Goal: Navigation & Orientation: Go to known website

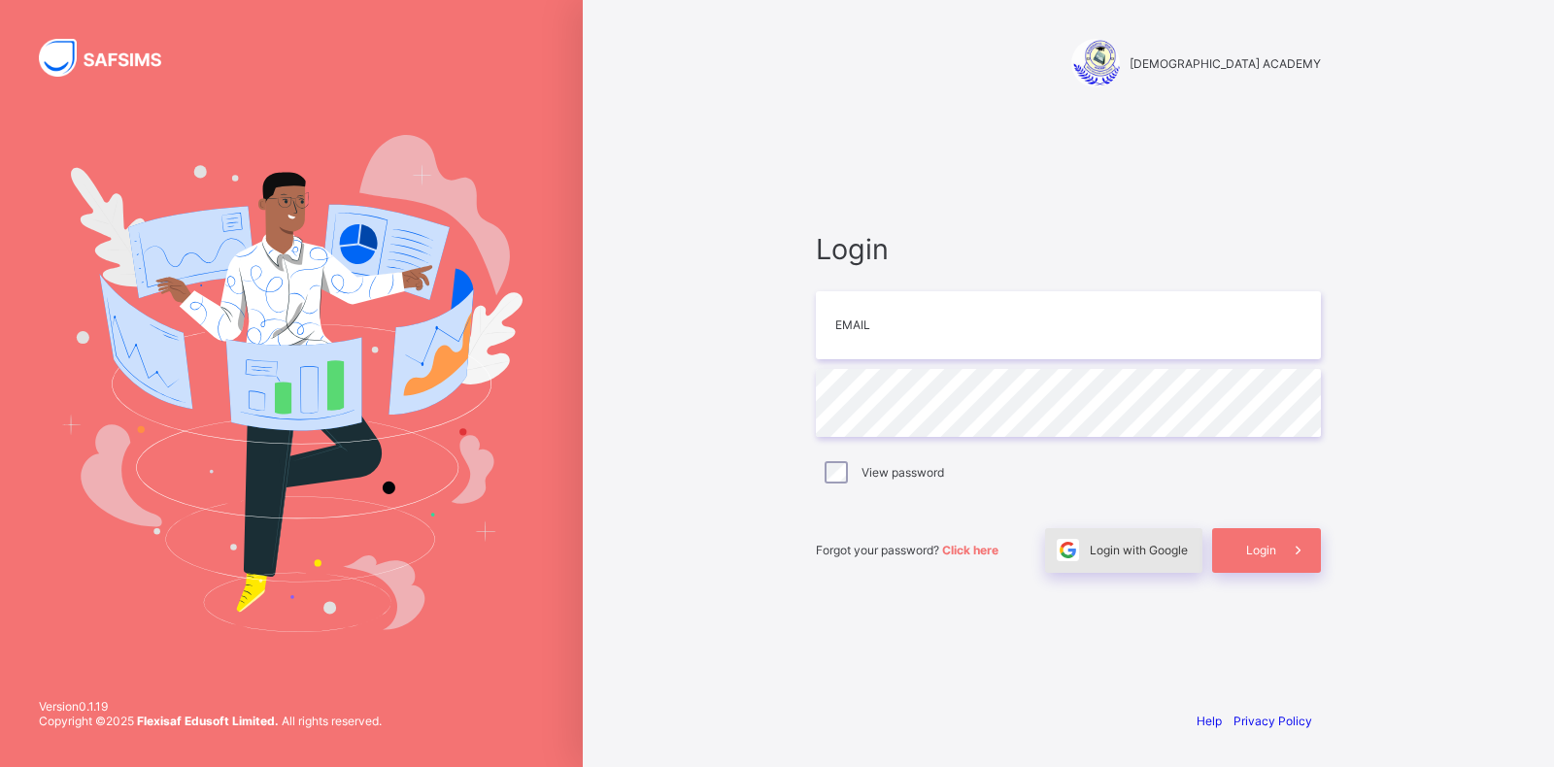
click at [1141, 546] on span "Login with Google" at bounding box center [1139, 550] width 98 height 15
